Goal: Task Accomplishment & Management: Manage account settings

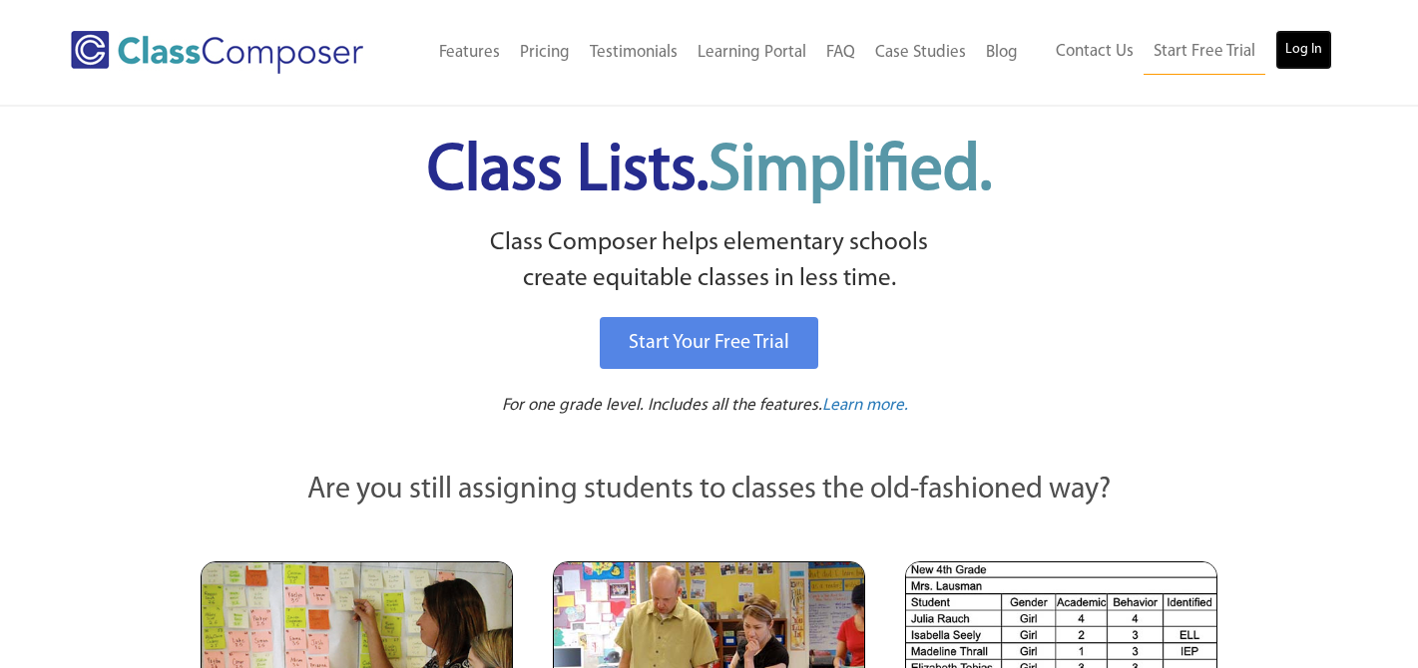
click at [1282, 51] on link "Log In" at bounding box center [1303, 50] width 57 height 40
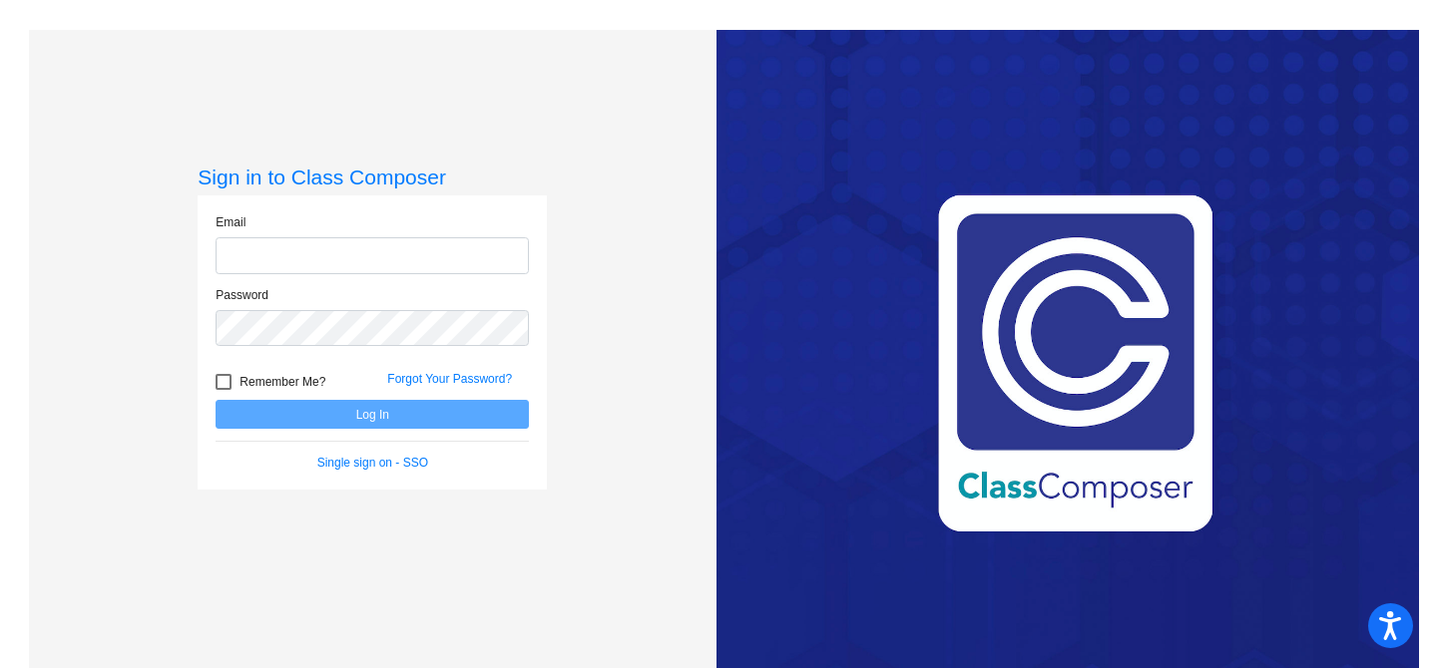
type input "[EMAIL_ADDRESS][DOMAIN_NAME]"
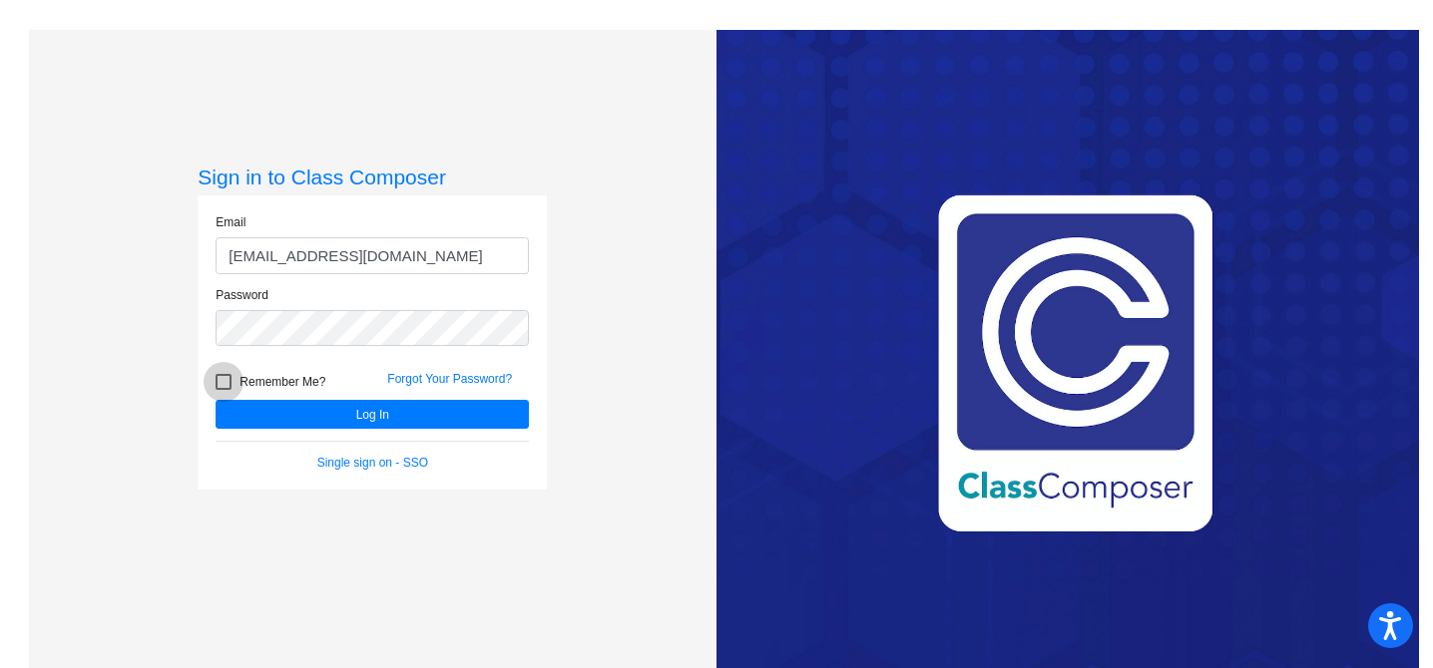
click at [221, 384] on div at bounding box center [224, 382] width 16 height 16
click at [222, 390] on input "Remember Me?" at bounding box center [222, 390] width 1 height 1
checkbox input "true"
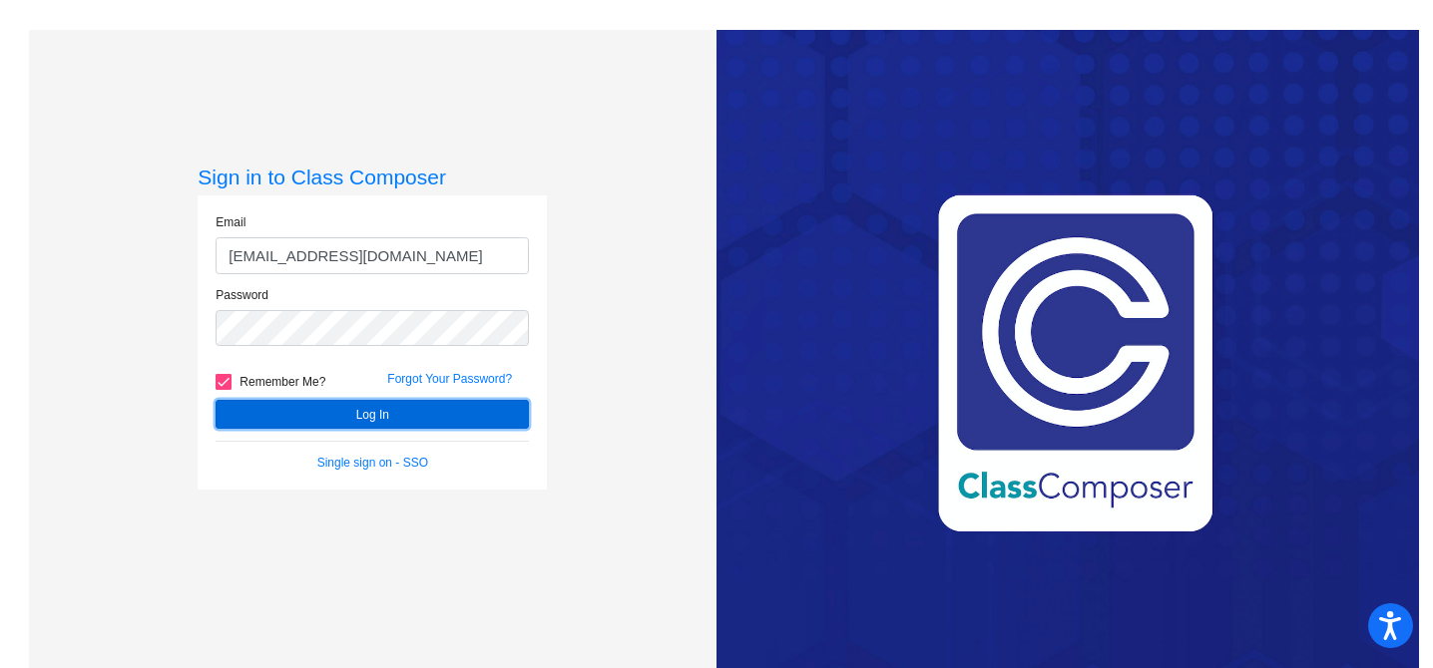
click at [260, 410] on button "Log In" at bounding box center [372, 414] width 313 height 29
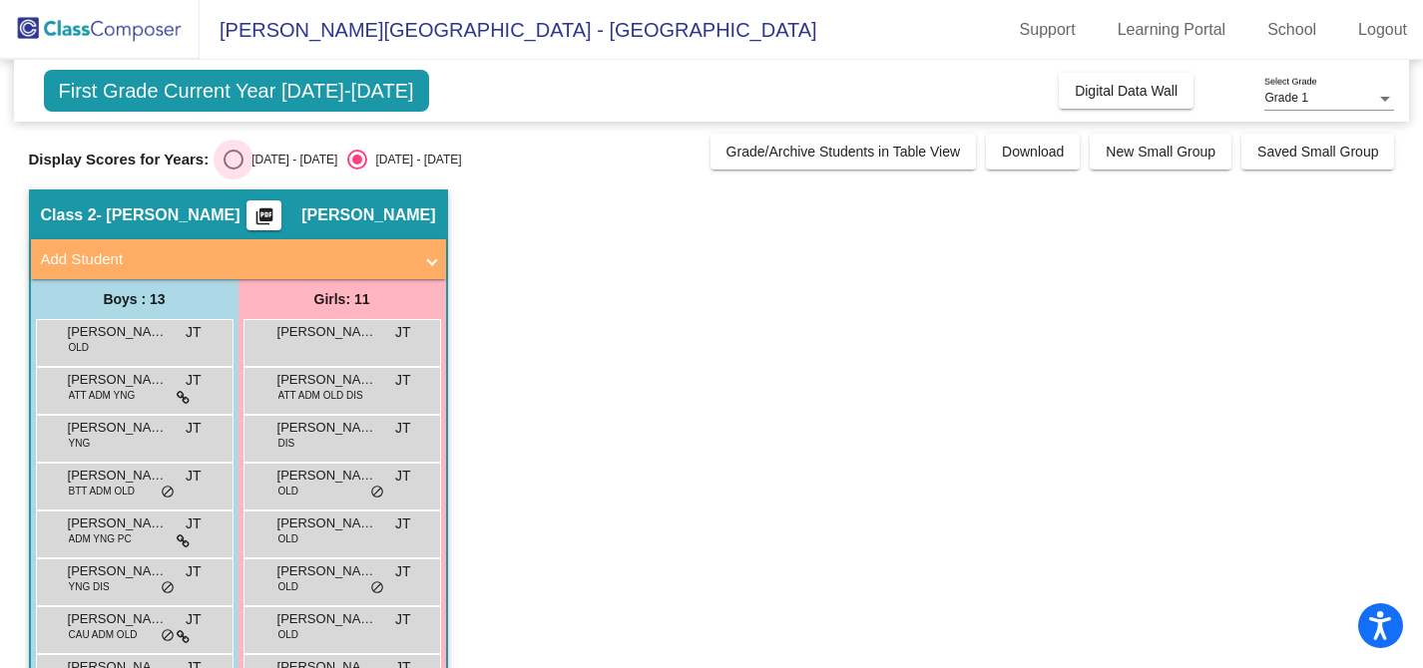
click at [233, 162] on div "Select an option" at bounding box center [233, 160] width 20 height 20
click at [233, 170] on input "[DATE] - [DATE]" at bounding box center [232, 170] width 1 height 1
radio input "true"
